Goal: Information Seeking & Learning: Learn about a topic

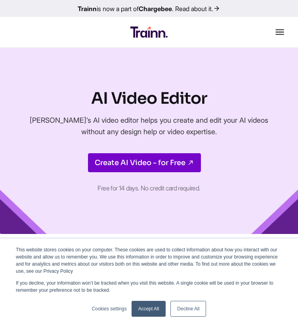
click at [118, 71] on div "AI Video Editor [PERSON_NAME]’s AI video editor helps you create and edit your …" at bounding box center [149, 141] width 298 height 186
click at [142, 34] on img at bounding box center [148, 32] width 37 height 11
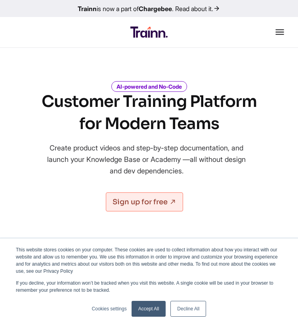
click at [193, 309] on link "Decline All" at bounding box center [188, 309] width 36 height 16
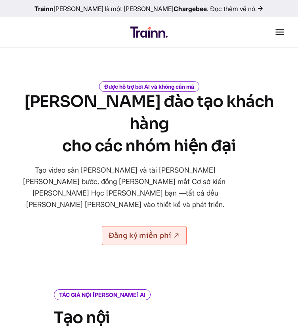
click at [127, 136] on font "cho các nhóm hiện đại" at bounding box center [148, 146] width 173 height 20
drag, startPoint x: 157, startPoint y: 49, endPoint x: 58, endPoint y: 114, distance: 118.4
click at [58, 114] on h1 "[PERSON_NAME] đào tạo khách hàng cho các nhóm hiện đại" at bounding box center [148, 124] width 257 height 66
drag, startPoint x: 109, startPoint y: 61, endPoint x: 74, endPoint y: 51, distance: 36.2
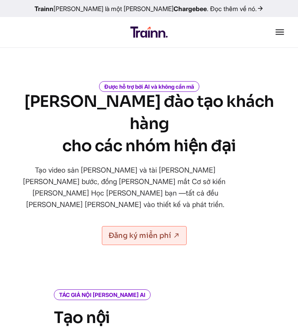
drag, startPoint x: 133, startPoint y: 62, endPoint x: 95, endPoint y: 72, distance: 39.5
click at [216, 76] on div "Được hỗ trợ bởi AI và không cần mã [PERSON_NAME] đào tạo khách hàng cho các nhó…" at bounding box center [149, 163] width 276 height 175
click at [214, 166] on font "Tạo video sản [PERSON_NAME] và tài [PERSON_NAME] [PERSON_NAME] bước, đồng [PERS…" at bounding box center [125, 187] width 204 height 43
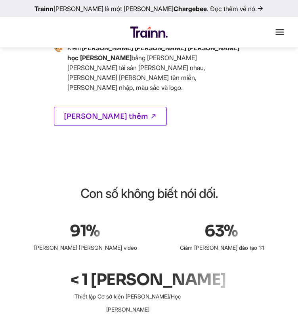
scroll to position [1226, 0]
